Goal: Task Accomplishment & Management: Complete application form

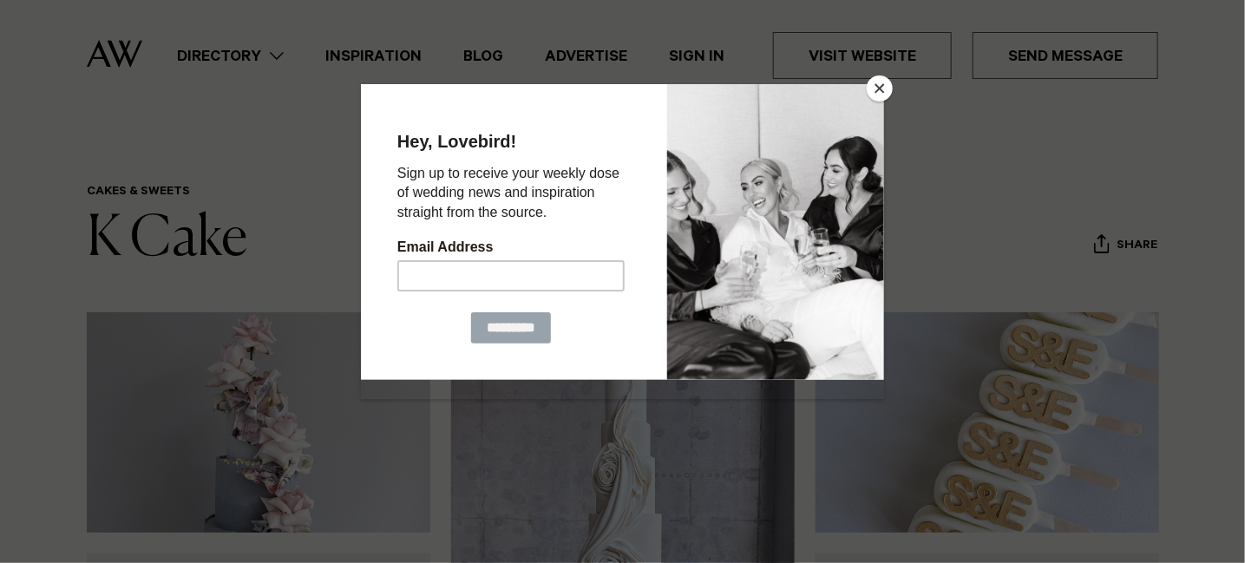
click at [879, 77] on button "Close" at bounding box center [880, 88] width 26 height 26
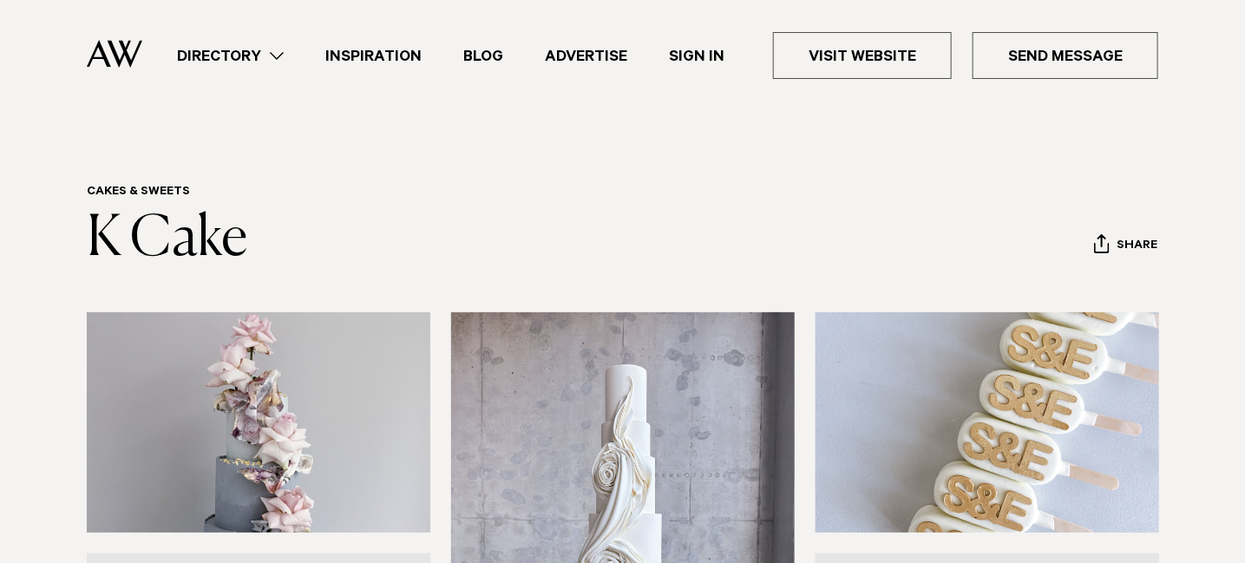
click at [690, 50] on link "Sign In" at bounding box center [696, 55] width 97 height 23
click at [702, 54] on link "Sign In" at bounding box center [696, 55] width 97 height 23
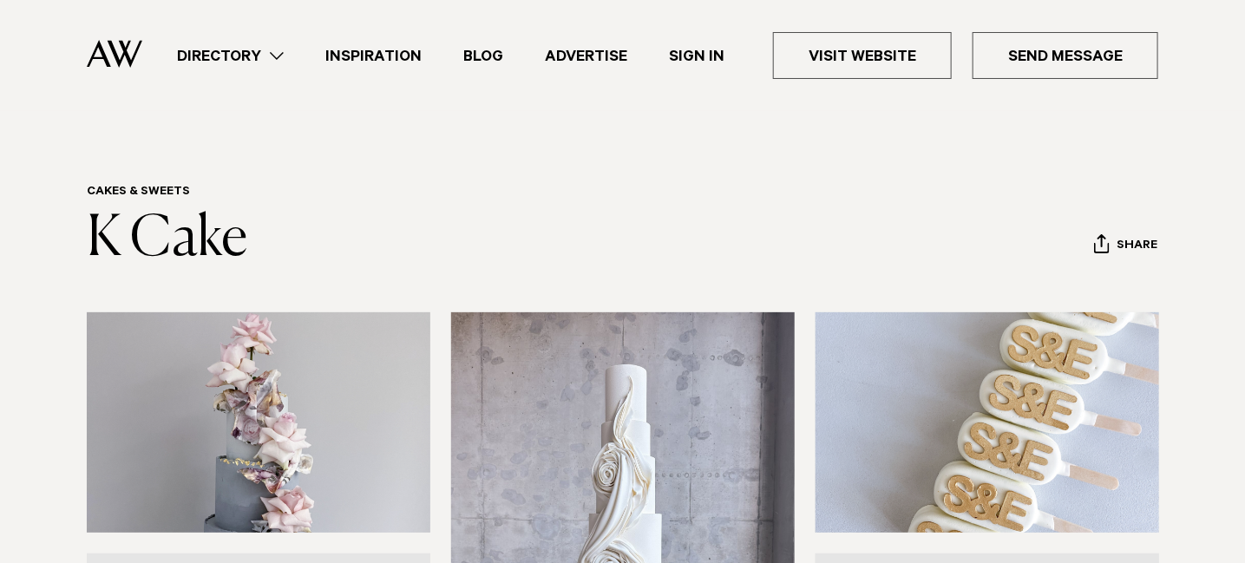
click at [111, 60] on img at bounding box center [115, 54] width 56 height 29
click at [114, 62] on img at bounding box center [115, 54] width 56 height 29
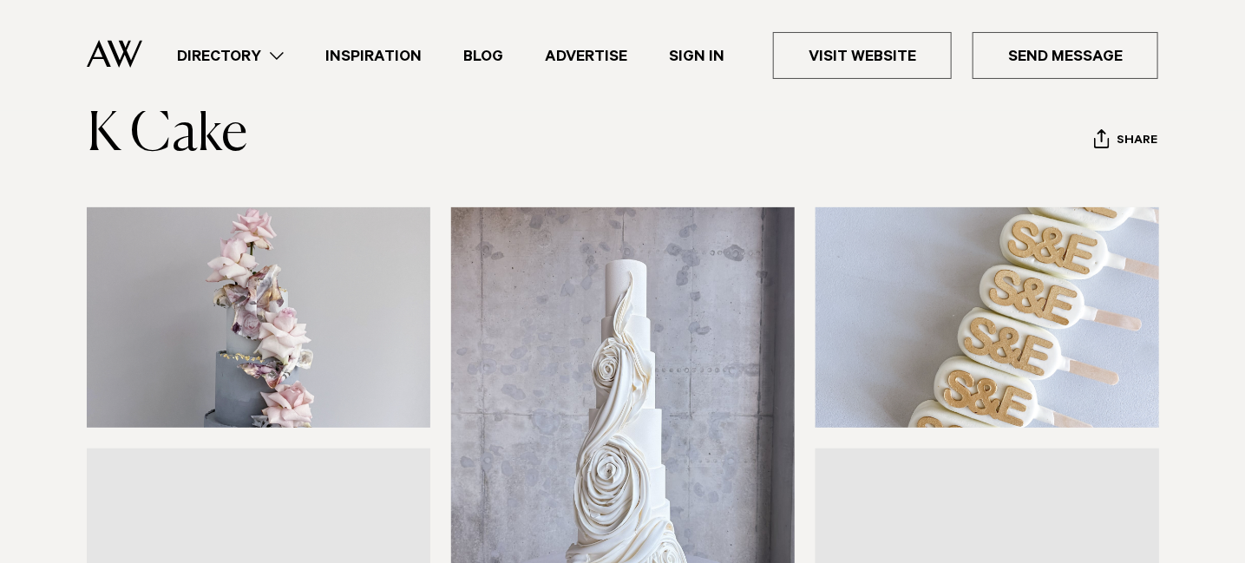
scroll to position [347, 0]
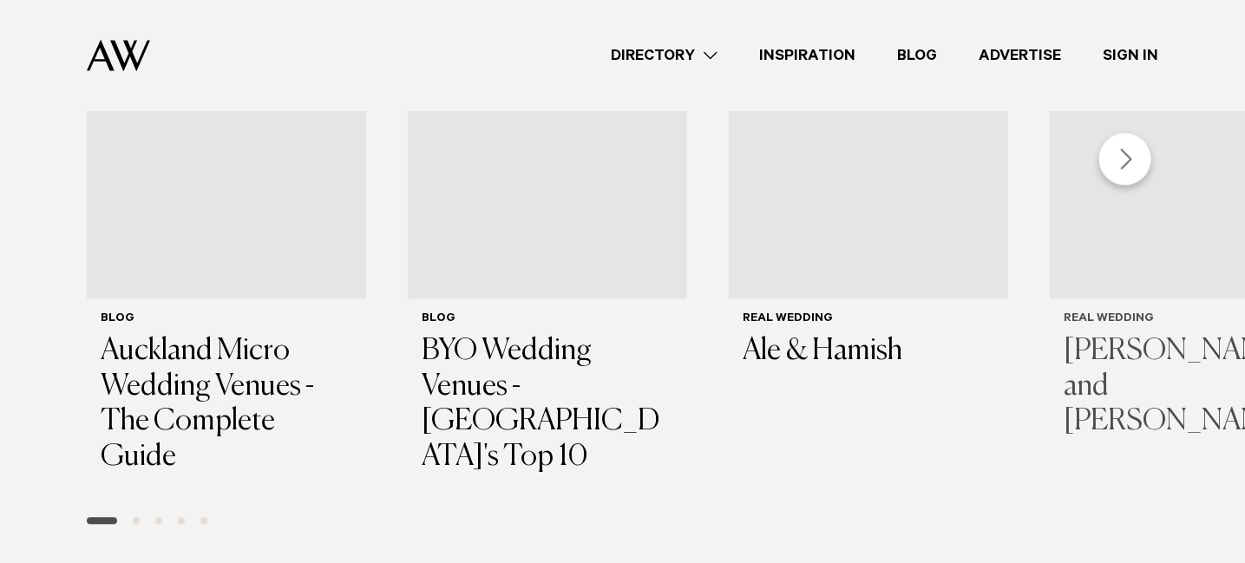
scroll to position [1525, 0]
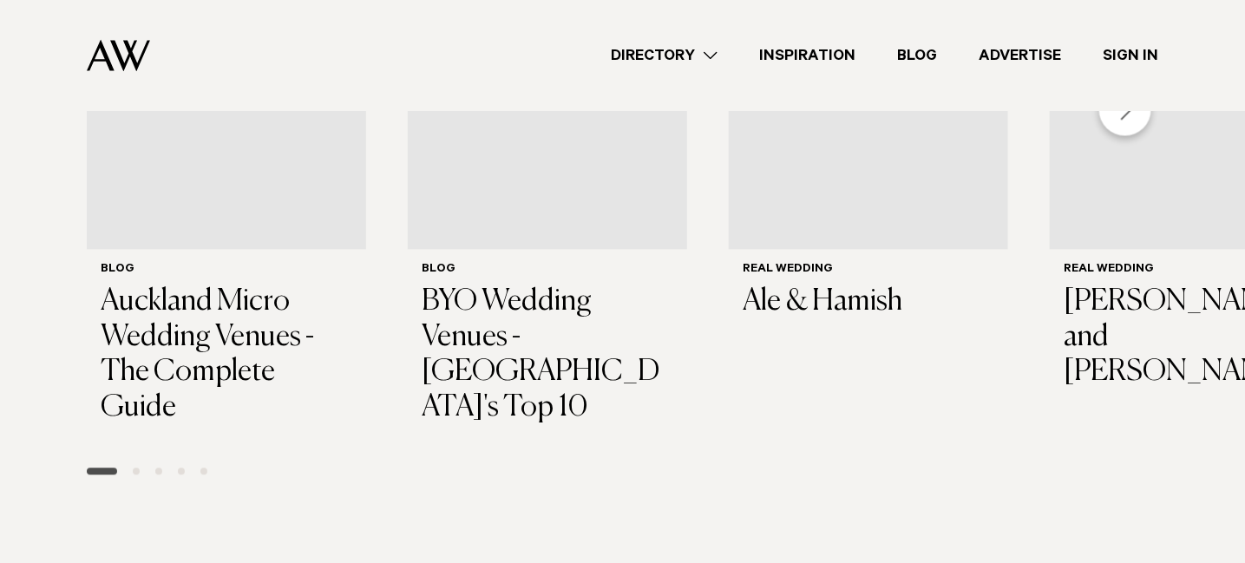
click at [1134, 61] on link "Sign In" at bounding box center [1130, 55] width 97 height 23
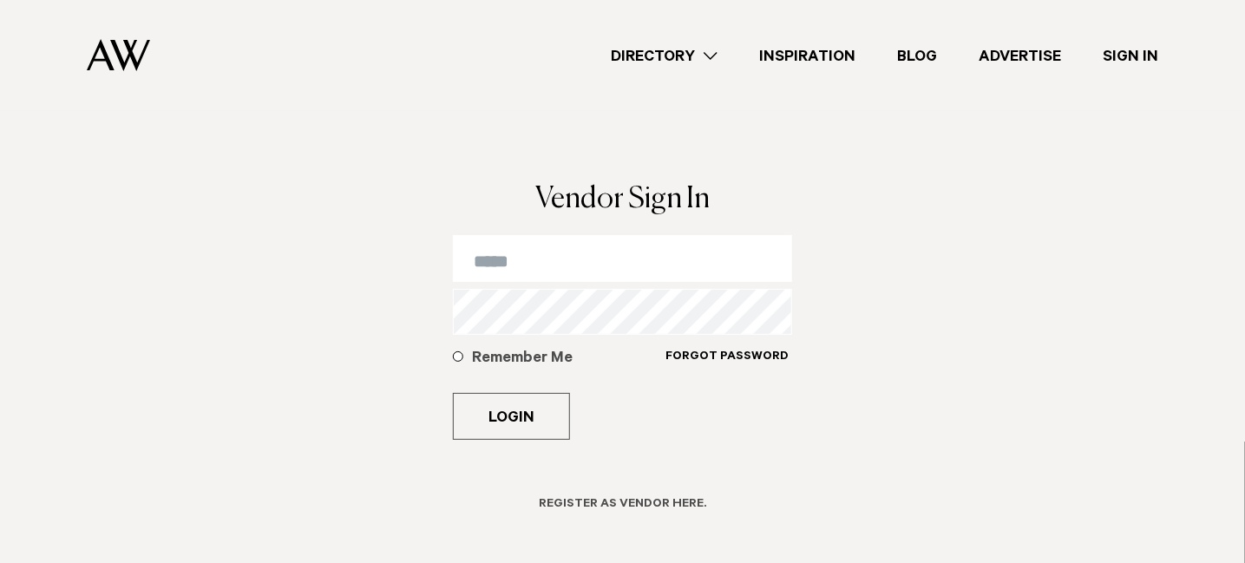
click at [632, 502] on h6 "Register as Vendor here." at bounding box center [622, 505] width 167 height 16
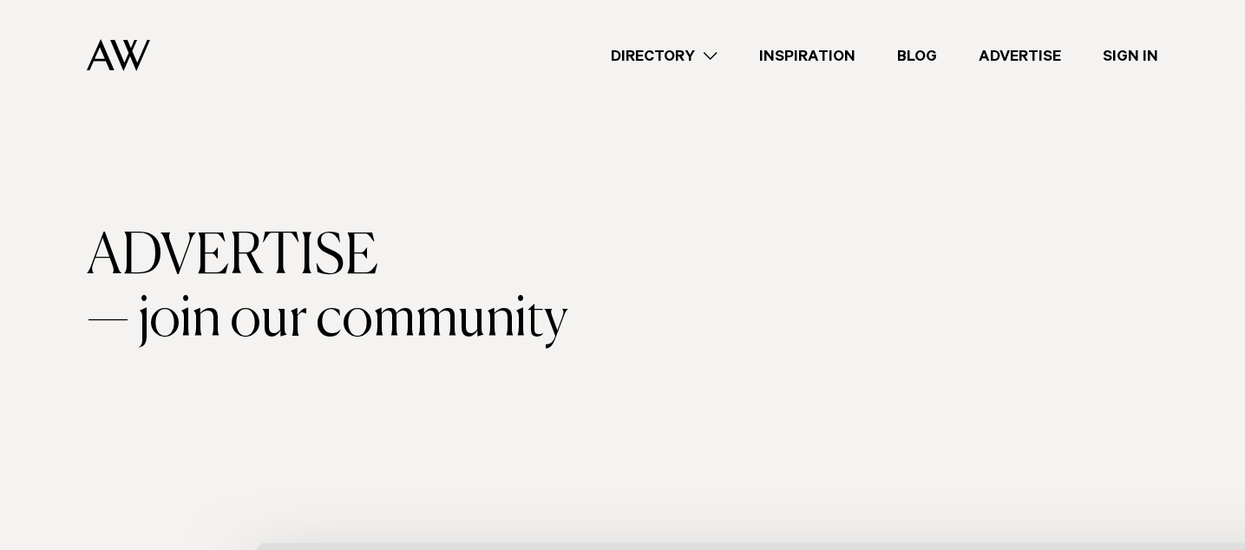
click at [1148, 56] on link "Sign In" at bounding box center [1130, 55] width 97 height 23
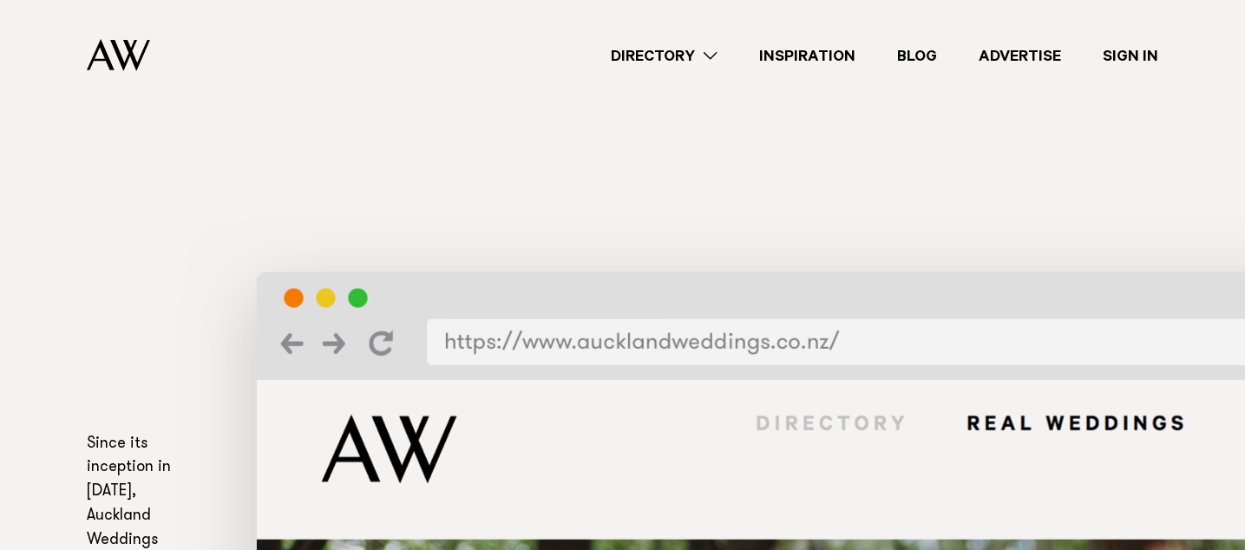
scroll to position [347, 0]
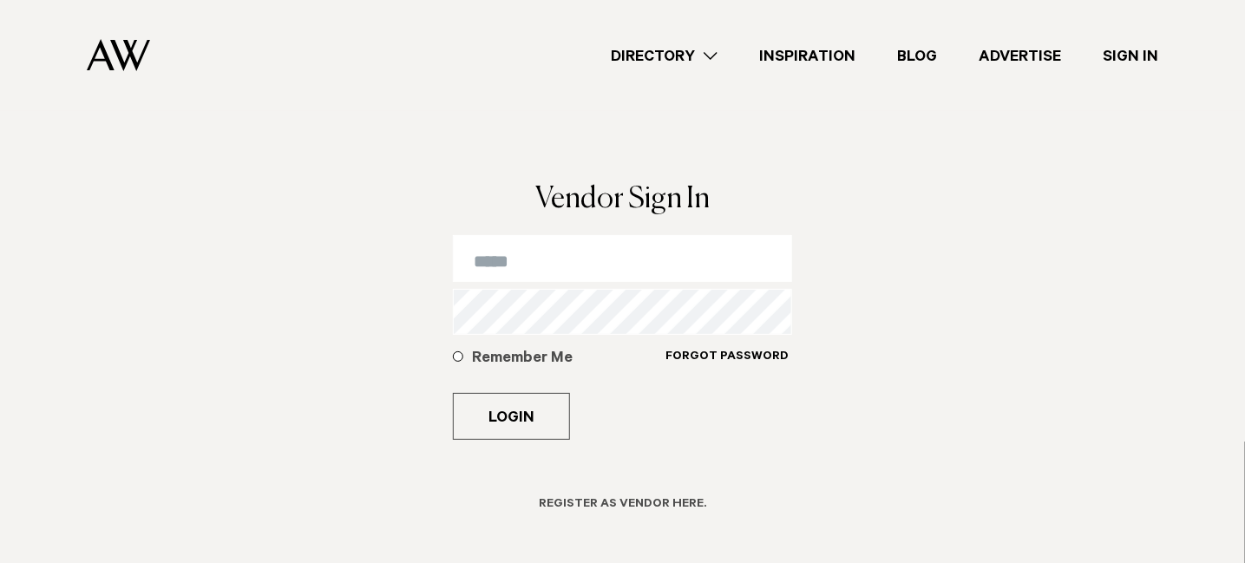
click at [616, 503] on h6 "Register as Vendor here." at bounding box center [622, 505] width 167 height 16
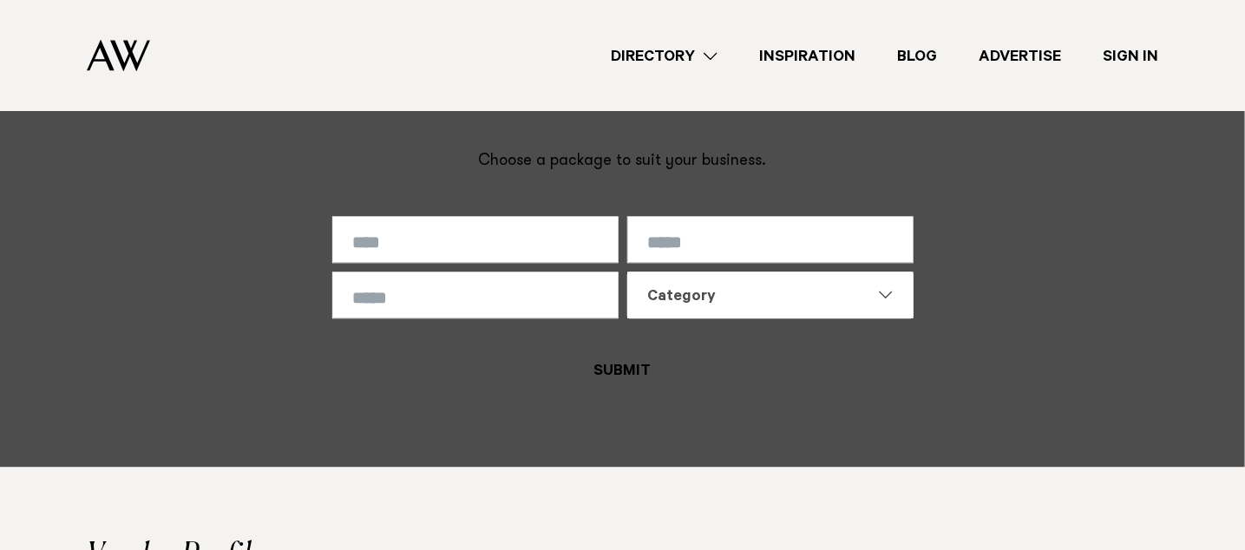
scroll to position [4250, 0]
